Goal: Find specific page/section: Find specific page/section

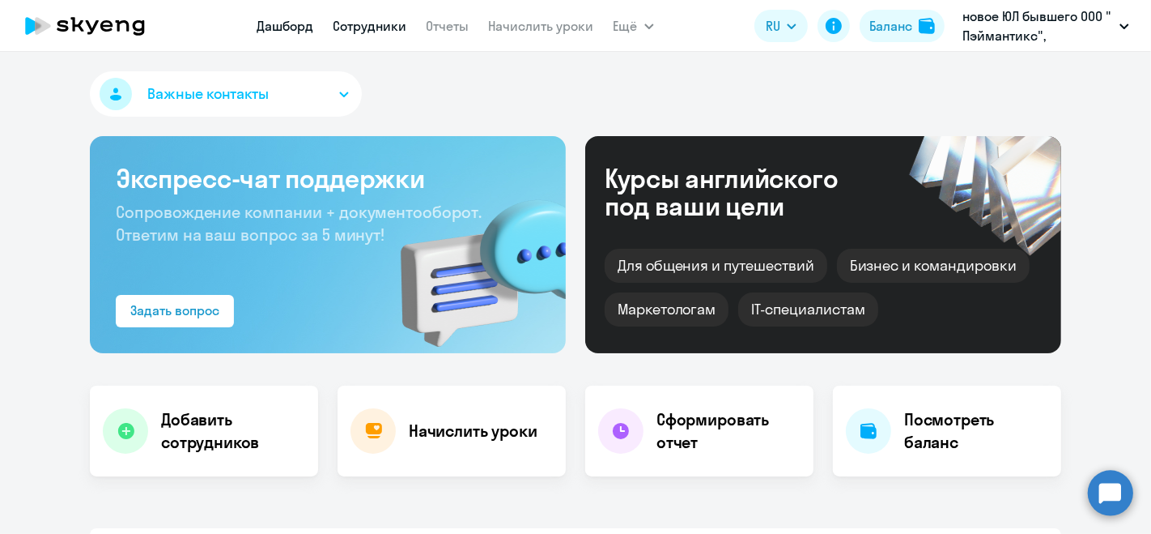
click at [385, 26] on link "Сотрудники" at bounding box center [371, 26] width 74 height 16
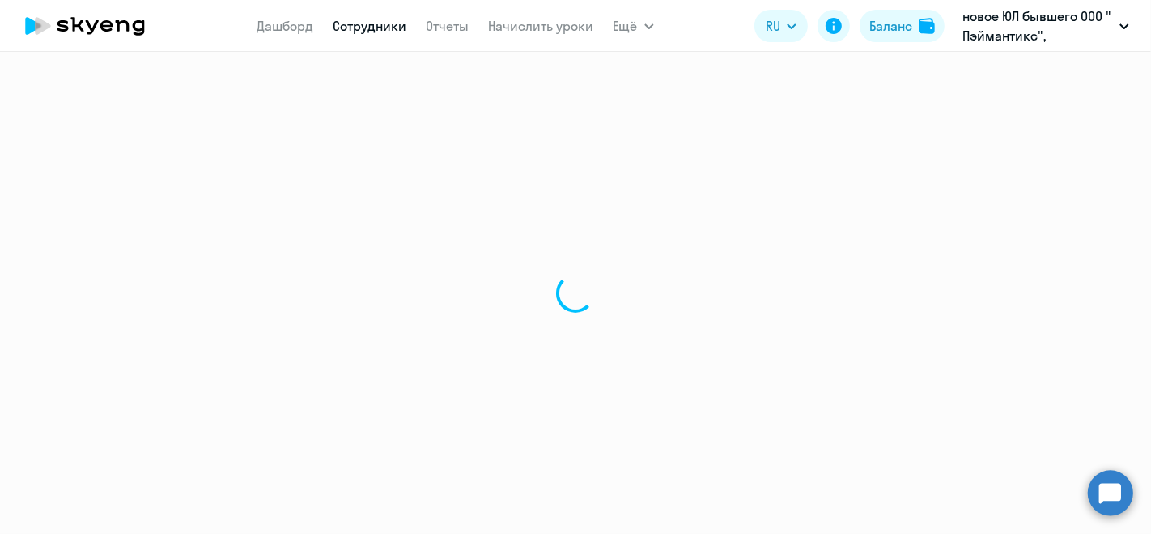
select select "30"
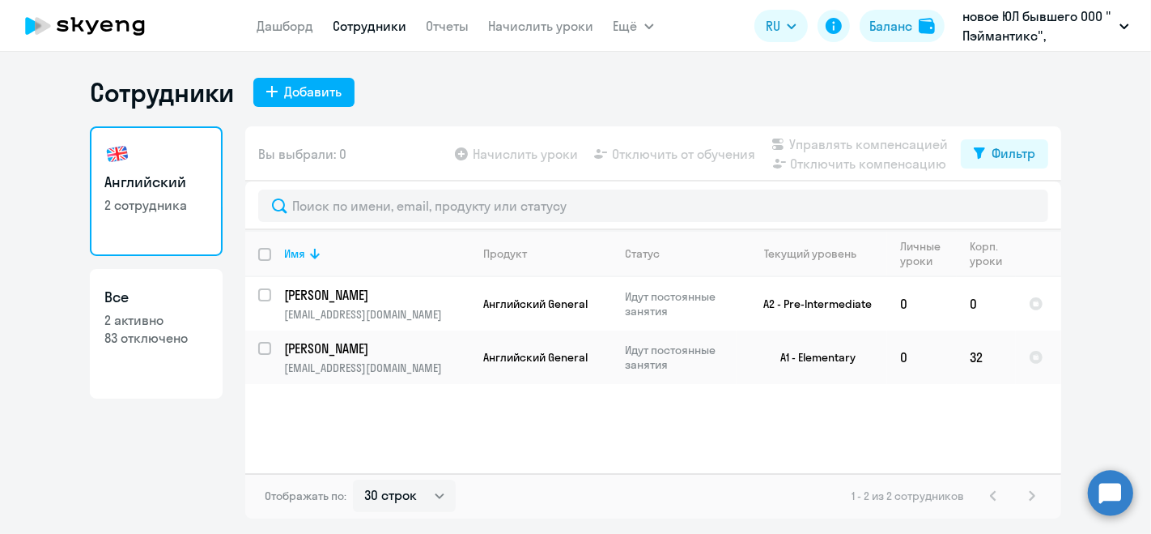
click at [81, 12] on icon at bounding box center [85, 26] width 142 height 40
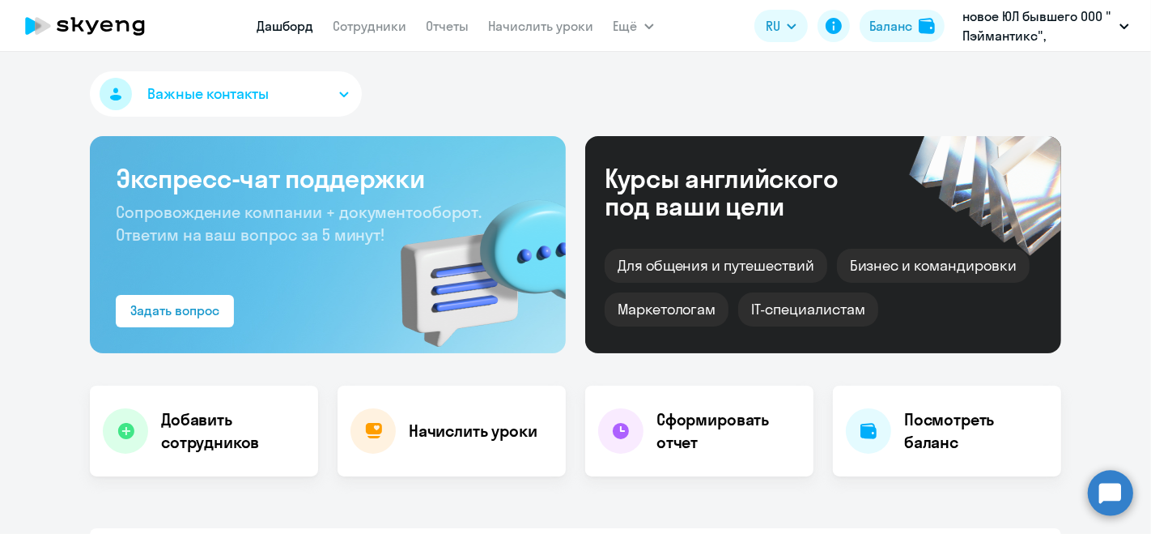
select select "30"
